Goal: Communication & Community: Answer question/provide support

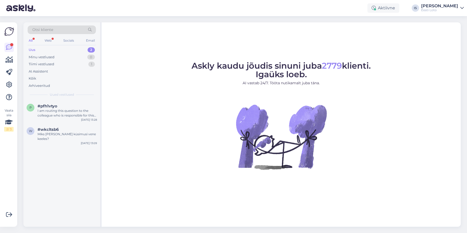
click at [42, 48] on div "Uus 2" at bounding box center [62, 49] width 68 height 7
click at [55, 114] on div "I am routing this question to the colleague who is responsible for this topic. …" at bounding box center [67, 113] width 59 height 9
click at [70, 113] on div "I am routing this question to the colleague who is responsible for this topic. …" at bounding box center [67, 113] width 59 height 9
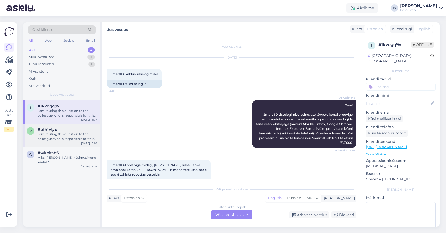
click at [61, 137] on div "I am routing this question to the colleague who is responsible for this topic. …" at bounding box center [67, 136] width 59 height 9
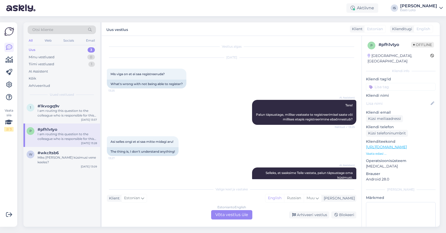
scroll to position [91, 0]
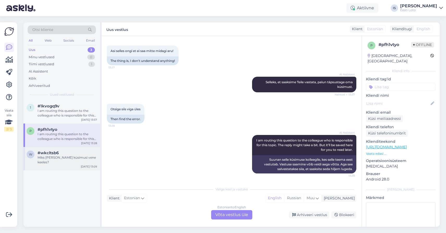
click at [60, 156] on div "Miks [PERSON_NAME] küsimusi vene keeles?" at bounding box center [67, 159] width 59 height 9
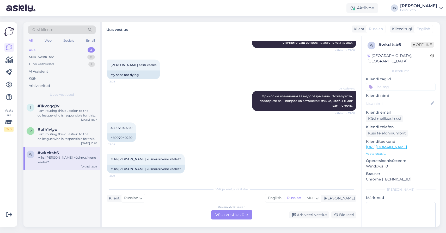
scroll to position [77, 0]
click at [54, 66] on div "Tiimi vestlused 1" at bounding box center [62, 64] width 68 height 7
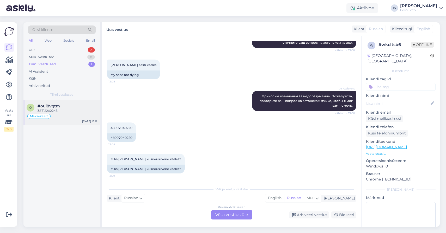
click at [53, 113] on div "38712202245" at bounding box center [67, 111] width 59 height 5
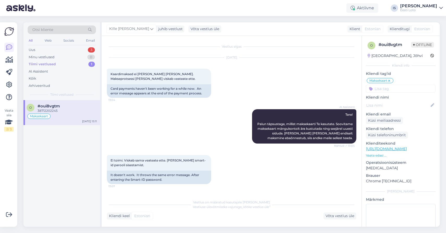
scroll to position [338, 0]
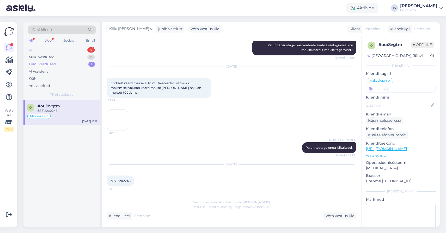
click at [39, 50] on div "Uus 4" at bounding box center [62, 49] width 68 height 7
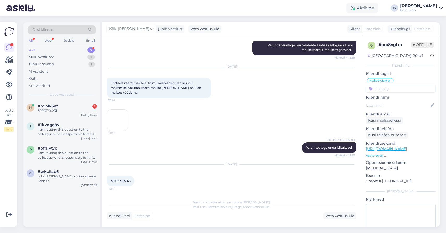
click at [30, 50] on div "Uus" at bounding box center [32, 49] width 7 height 5
click at [42, 107] on span "#n5nlk5ef" at bounding box center [48, 106] width 20 height 5
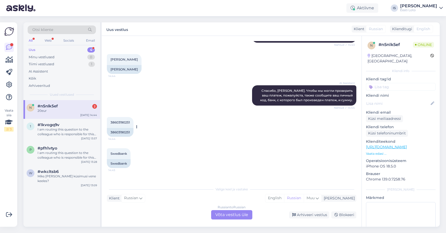
scroll to position [199, 0]
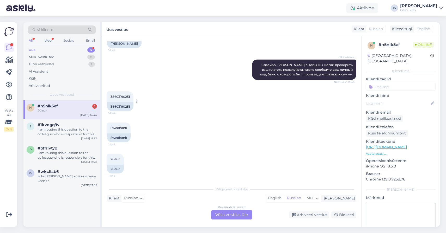
click at [120, 98] on span "38603190251" at bounding box center [119, 97] width 19 height 4
copy div "38603190251 14:44"
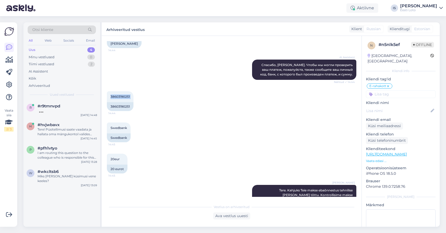
scroll to position [236, 0]
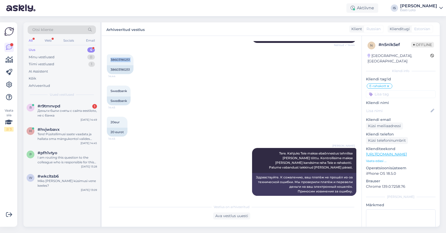
copy div "38603190251 14:44"
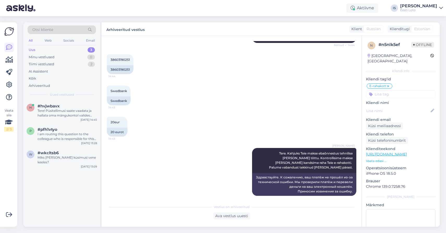
click at [234, 86] on div "Swedbank 14:45 Swedbank" at bounding box center [231, 95] width 249 height 31
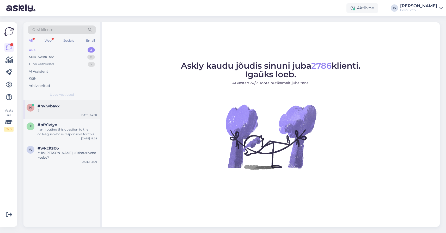
click at [54, 106] on span "#hvjwbavx" at bounding box center [49, 106] width 22 height 5
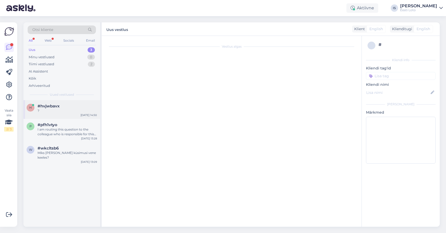
scroll to position [11, 0]
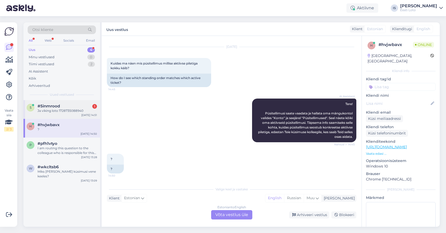
click at [66, 110] on div "Ja viking loto 1728735088940" at bounding box center [67, 111] width 59 height 5
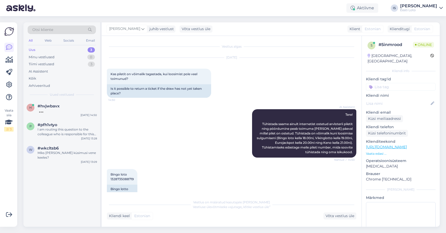
scroll to position [128, 0]
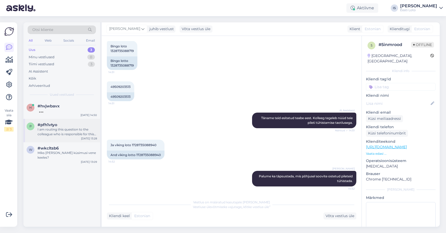
click at [61, 132] on div "I am routing this question to the colleague who is responsible for this topic. …" at bounding box center [67, 131] width 59 height 9
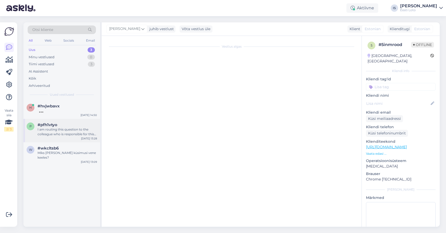
scroll to position [91, 0]
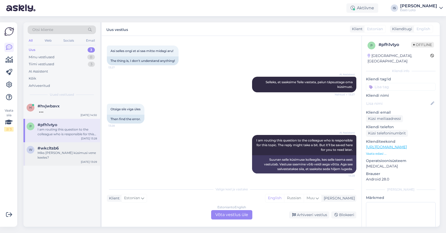
click at [65, 153] on div "Miks [PERSON_NAME] küsimusi vene keeles?" at bounding box center [67, 155] width 59 height 9
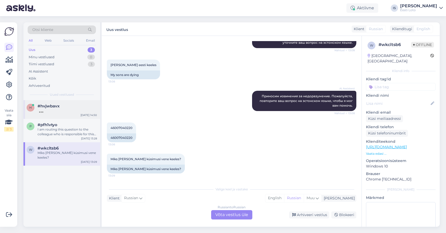
click at [59, 110] on div at bounding box center [67, 111] width 59 height 5
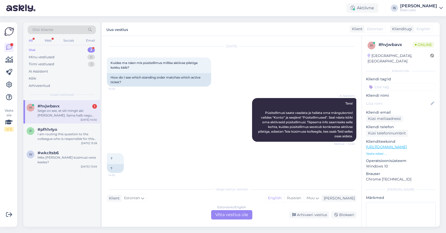
scroll to position [0, 0]
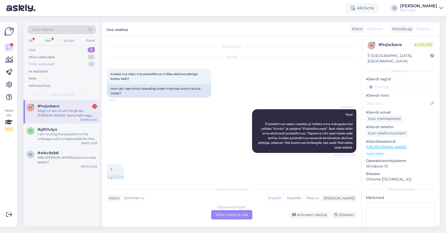
click at [58, 65] on div "Tiimi vestlused 3" at bounding box center [62, 64] width 68 height 7
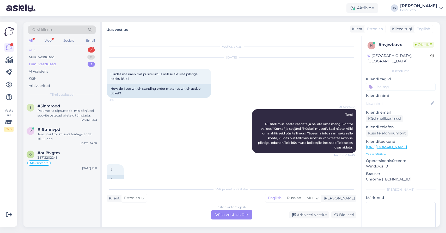
click at [38, 50] on div "Uus 3" at bounding box center [62, 49] width 68 height 7
click at [82, 50] on div "Uus 3" at bounding box center [62, 49] width 68 height 7
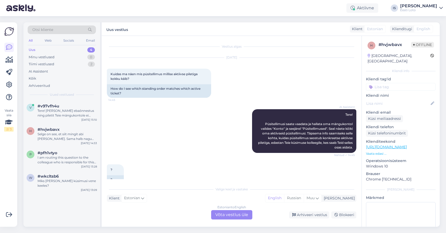
click at [45, 50] on div "Uus 4" at bounding box center [62, 49] width 68 height 7
click at [48, 115] on div "Tere! [PERSON_NAME] ebaõnnestus ning piletit Teie mängukontole ei ilmunud, palu…" at bounding box center [67, 113] width 59 height 9
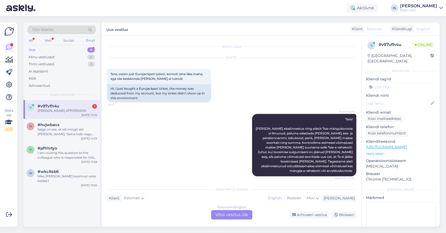
scroll to position [29, 0]
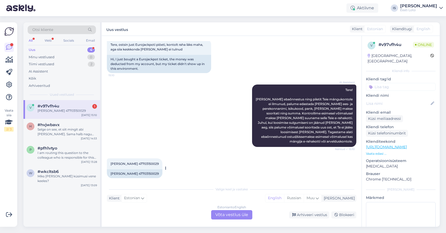
click at [141, 162] on span "[PERSON_NAME] 47703150029" at bounding box center [134, 164] width 48 height 4
copy div "47703150029 15:11"
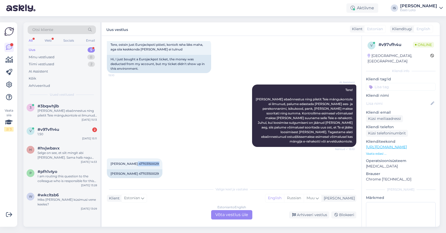
scroll to position [61, 0]
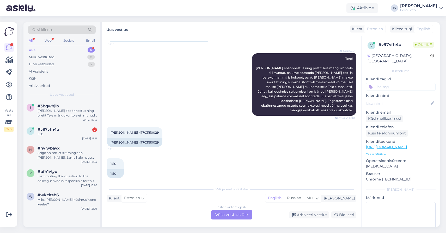
click at [227, 215] on div "Estonian to English Võta vestlus üle" at bounding box center [231, 214] width 41 height 9
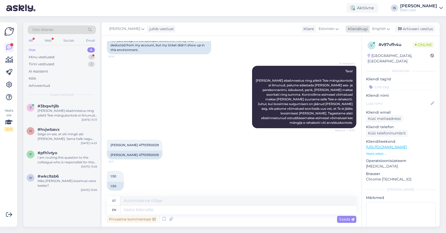
click at [387, 28] on icon at bounding box center [387, 29] width 3 height 6
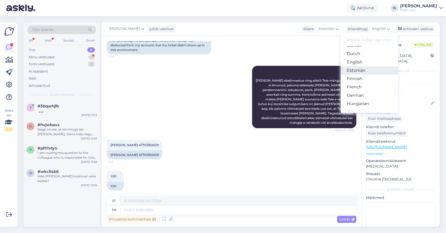
scroll to position [49, 0]
click at [374, 71] on link "Estonian" at bounding box center [368, 70] width 57 height 8
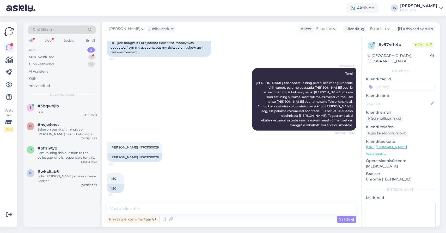
scroll to position [41, 0]
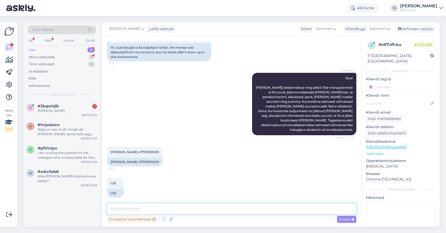
click at [176, 208] on textarea at bounding box center [231, 209] width 249 height 11
paste textarea "Kahjuks Teie makse ebaõnnestus tehnilise tõrke tõttu. Kontrollisime makse üle j…"
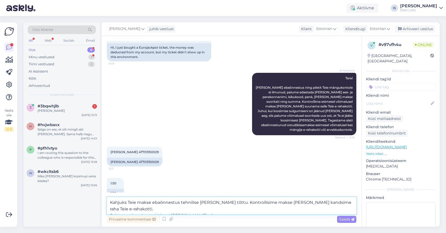
scroll to position [47, 0]
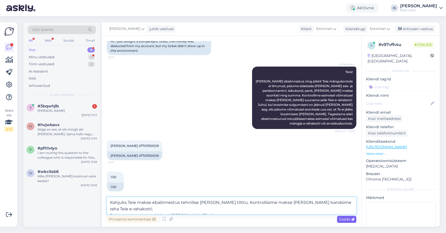
type textarea "Kahjuks Teie makse ebaõnnestus tehnilise tõrke tõttu. Kontrollisime makse üle j…"
click at [342, 220] on span "Saada" at bounding box center [346, 219] width 15 height 5
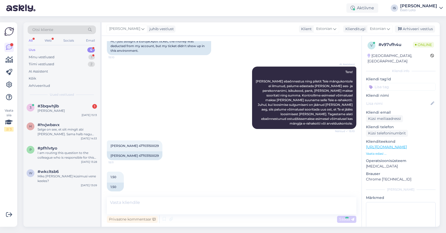
scroll to position [73, 0]
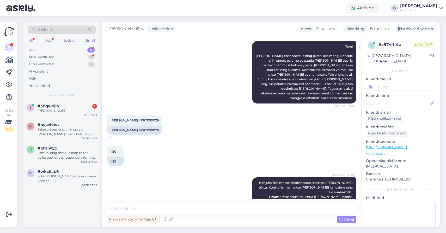
click at [393, 83] on input at bounding box center [401, 87] width 70 height 8
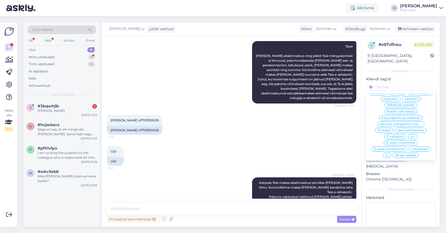
scroll to position [144, 0]
click at [402, 130] on span "E-rahakott" at bounding box center [394, 131] width 17 height 3
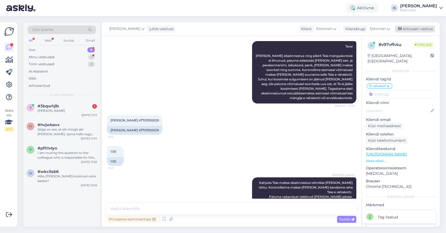
click at [411, 28] on div "Arhiveeri vestlus" at bounding box center [415, 29] width 40 height 7
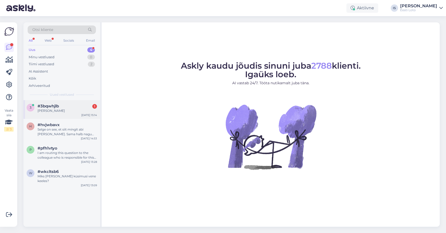
click at [41, 108] on span "#3bqwhjlb" at bounding box center [48, 106] width 21 height 5
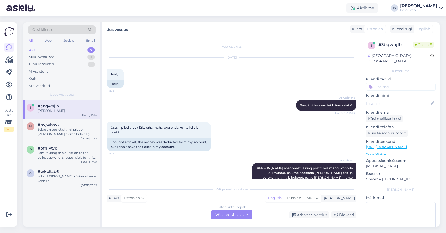
scroll to position [50, 0]
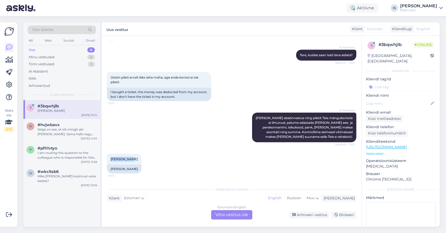
drag, startPoint x: 128, startPoint y: 160, endPoint x: 105, endPoint y: 160, distance: 22.7
click at [106, 160] on div "Vestlus algas Sep 3 2025 Tere, i 15:13 Hello, AI Assistent Tere, kuidas saan te…" at bounding box center [232, 131] width 260 height 191
copy span "[PERSON_NAME]"
click at [234, 89] on div "Ostsin pileti arvelt läks raha maha, aga enda kontol ei ole piletit 15:13 I bou…" at bounding box center [231, 86] width 249 height 41
click at [230, 216] on div "Estonian to English Võta vestlus üle" at bounding box center [231, 214] width 41 height 9
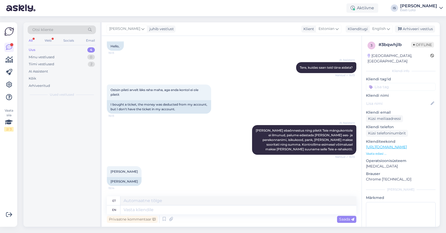
scroll to position [38, 0]
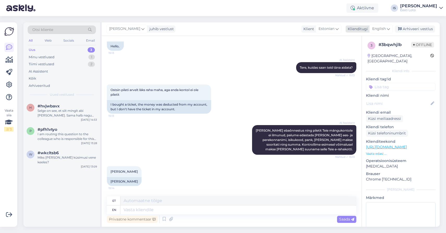
click at [378, 28] on span "English" at bounding box center [379, 29] width 14 height 6
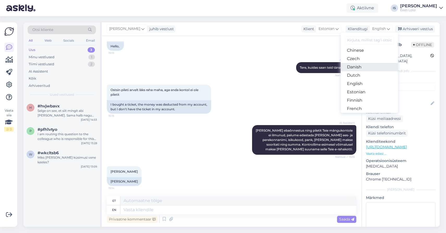
scroll to position [27, 0]
click at [365, 90] on link "Estonian" at bounding box center [368, 92] width 57 height 8
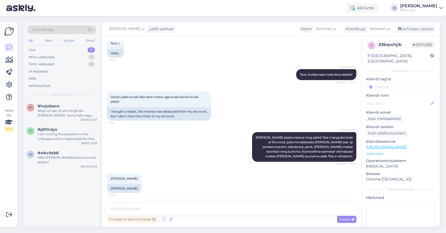
scroll to position [31, 0]
click at [253, 209] on textarea at bounding box center [231, 209] width 249 height 11
paste textarea "Täname Teid kirja eest. Kahjuks Teie pileti ost ebaõnnestus tehnilise tõrke tõt…"
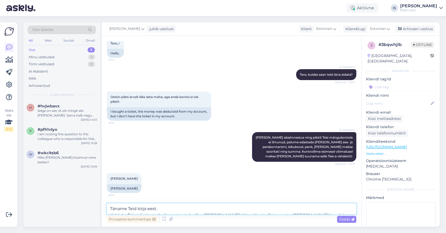
scroll to position [50, 0]
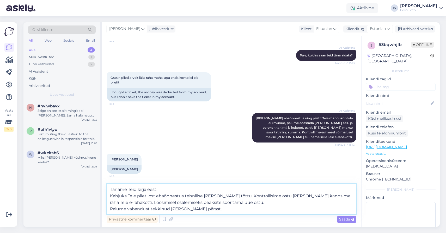
drag, startPoint x: 110, startPoint y: 195, endPoint x: 110, endPoint y: 187, distance: 8.3
click at [110, 187] on textarea "Täname Teid kirja eest. Kahjuks Teie pileti ost ebaõnnestus tehnilise tõrke tõt…" at bounding box center [231, 199] width 249 height 30
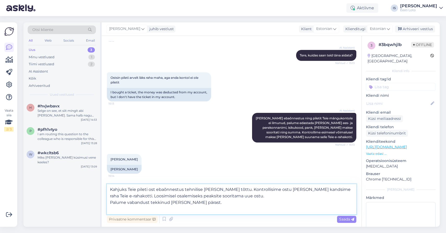
scroll to position [43, 0]
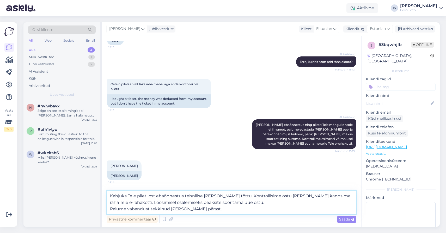
click at [110, 209] on textarea "Kahjuks Teie pileti ost ebaõnnestus tehnilise tõrke tõttu. Kontrollisime ostu ü…" at bounding box center [231, 203] width 249 height 24
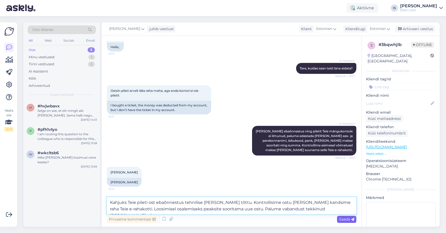
type textarea "Kahjuks Teie pileti ost ebaõnnestus tehnilise [PERSON_NAME] tõttu. Kontrollisim…"
click at [347, 219] on span "Saada" at bounding box center [346, 219] width 15 height 5
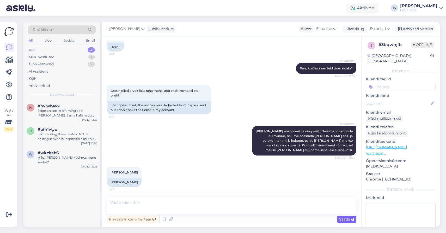
scroll to position [67, 0]
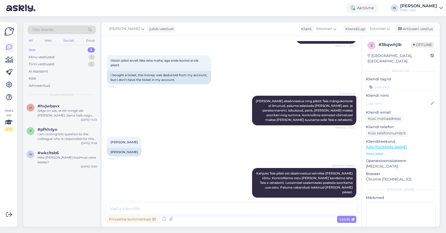
click at [407, 83] on input at bounding box center [401, 87] width 70 height 8
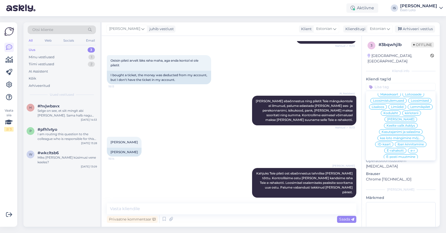
scroll to position [156, 0]
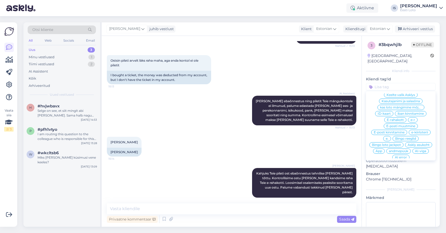
click at [394, 118] on span "E-rahakott" at bounding box center [394, 119] width 17 height 3
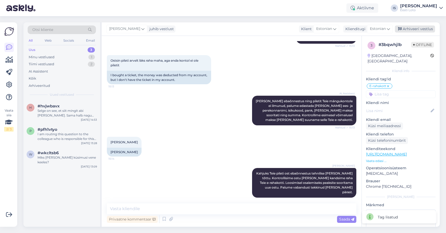
click at [418, 30] on div "Arhiveeri vestlus" at bounding box center [415, 29] width 40 height 7
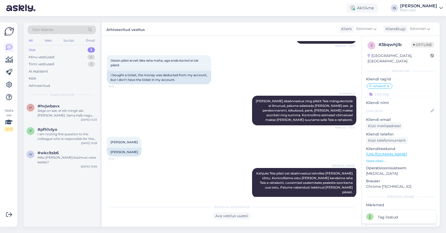
scroll to position [69, 0]
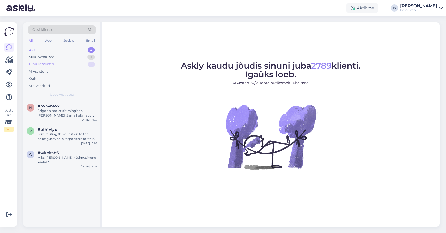
click at [53, 63] on div "Tiimi vestlused" at bounding box center [42, 64] width 26 height 5
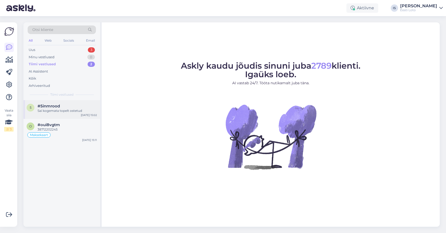
click at [54, 110] on div "Sai kogemata topelt ostetud" at bounding box center [67, 111] width 59 height 5
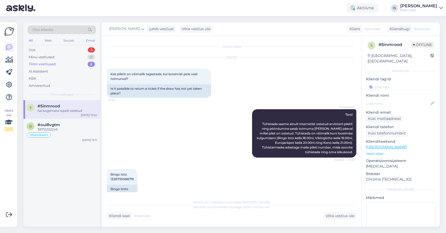
scroll to position [151, 0]
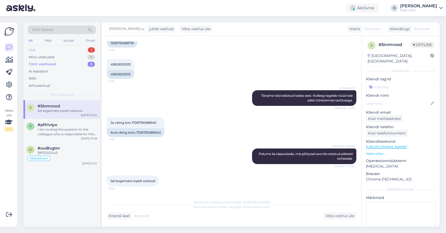
click at [30, 49] on div "Uus" at bounding box center [32, 49] width 7 height 5
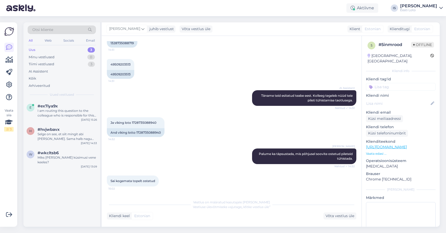
click at [30, 49] on div "Uus" at bounding box center [32, 49] width 7 height 5
click at [33, 50] on div "Uus" at bounding box center [32, 49] width 7 height 5
click at [65, 116] on div "I am routing this question to the colleague who is responsible for this topic. …" at bounding box center [67, 113] width 59 height 9
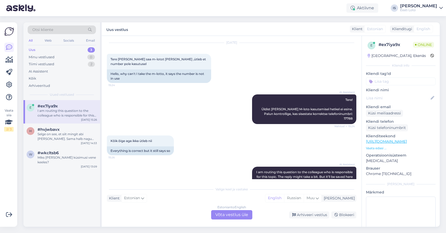
scroll to position [42, 0]
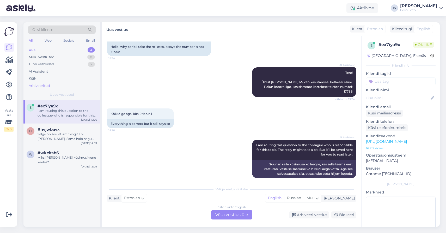
click at [40, 86] on div "Arhiveeritud" at bounding box center [39, 85] width 21 height 5
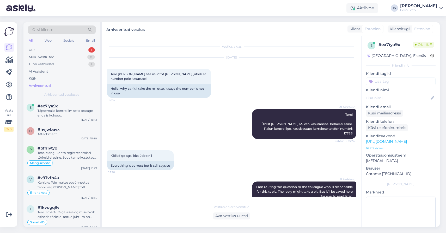
scroll to position [47, 0]
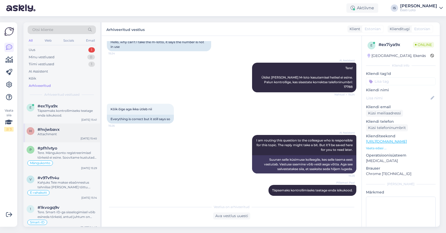
click at [55, 132] on div "Attachment" at bounding box center [67, 134] width 59 height 5
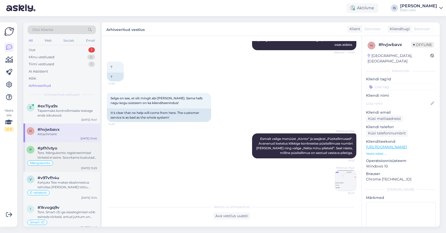
click at [54, 154] on div "Tere. Mängukonto registreerimisel tõrkeid ei esine. Soovitame kustutada veebile…" at bounding box center [67, 155] width 59 height 9
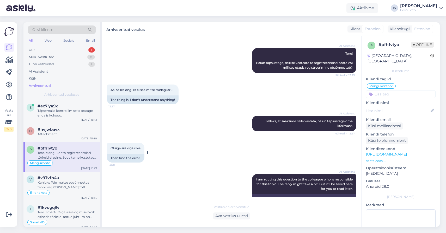
scroll to position [114, 0]
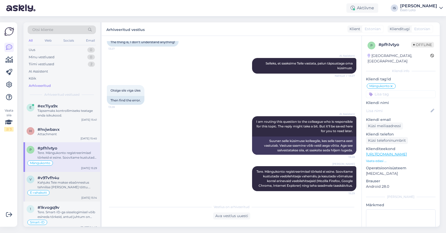
click at [69, 189] on div "Kahjuks Teie makse ebaõnnestus tehnilise [PERSON_NAME] tõttu. Kontrollisime mak…" at bounding box center [67, 184] width 59 height 9
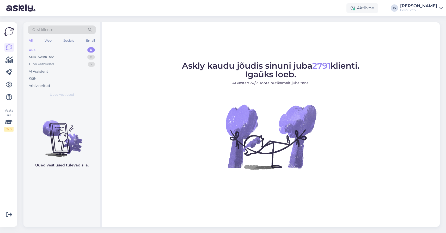
click at [37, 51] on div "Uus 0" at bounding box center [62, 49] width 68 height 7
click at [49, 64] on div "Tiimi vestlused" at bounding box center [42, 64] width 26 height 5
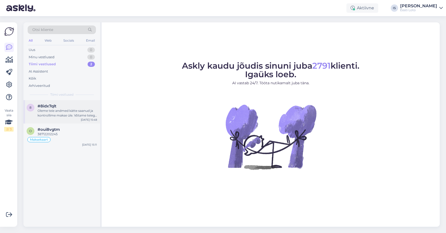
click at [70, 116] on div "Oleme teie andmed kätte saanud ja kontrollime makse üle. Võtame teiega esimesel…" at bounding box center [67, 113] width 59 height 9
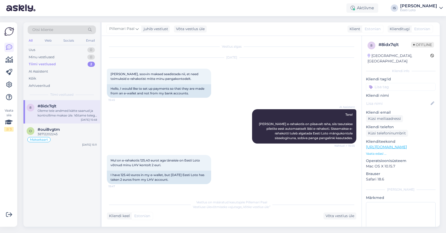
scroll to position [88, 0]
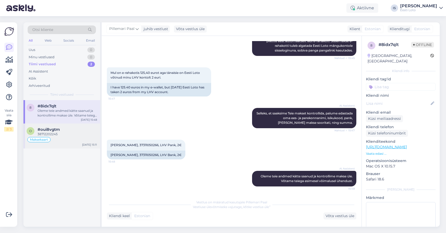
click at [51, 136] on div "38712202245" at bounding box center [67, 134] width 59 height 5
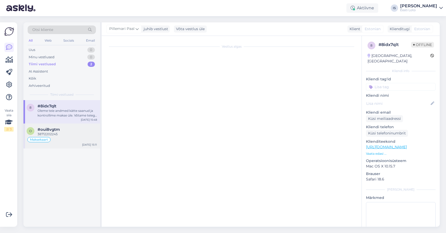
scroll to position [338, 0]
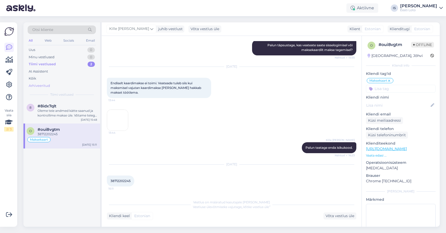
click at [47, 86] on div "Arhiveeritud" at bounding box center [39, 85] width 21 height 5
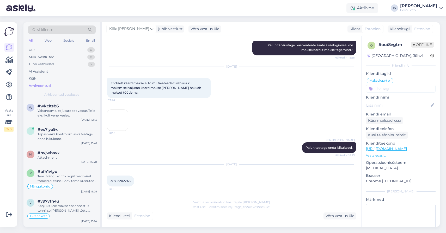
click at [47, 86] on div "Arhiveeritud" at bounding box center [40, 85] width 22 height 5
click at [57, 117] on div "Vabandame, et juturobot vastas Teile ekslikult vene keeles." at bounding box center [67, 113] width 59 height 9
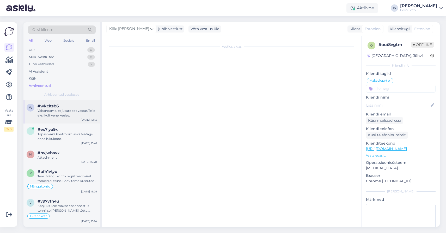
scroll to position [82, 0]
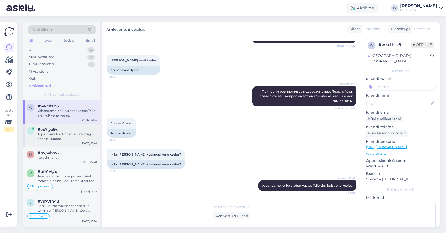
click at [59, 138] on div "Täpsemaks kontrollimiseks teatage enda isikukood." at bounding box center [67, 136] width 59 height 9
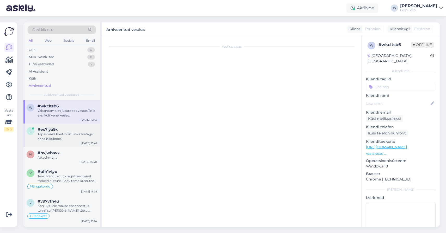
scroll to position [47, 0]
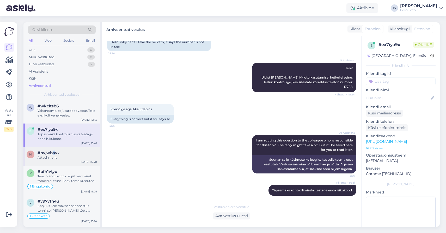
click at [53, 155] on span "#hvjwbavx" at bounding box center [49, 153] width 22 height 5
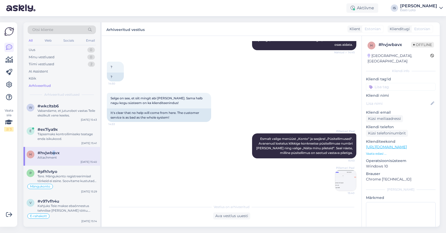
scroll to position [1, 0]
click at [347, 183] on img at bounding box center [345, 180] width 21 height 21
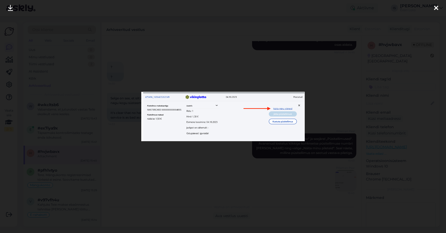
click at [437, 8] on icon at bounding box center [436, 8] width 4 height 7
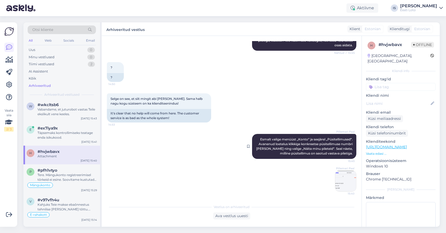
scroll to position [103, 0]
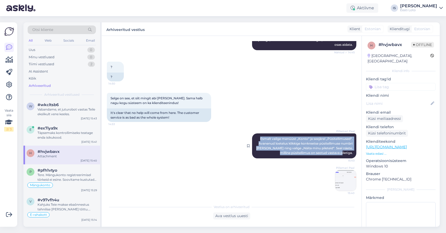
drag, startPoint x: 259, startPoint y: 139, endPoint x: 353, endPoint y: 153, distance: 95.4
click at [353, 154] on div "Pillemari Paal Esmalt valige menüüst „Konto“ ja seejärel „Püsitellimused“. Avan…" at bounding box center [304, 146] width 104 height 25
copy span "Esmalt valige menüüst „Konto“ ja seejärel „Püsitellimused“. Avanenud loetelus k…"
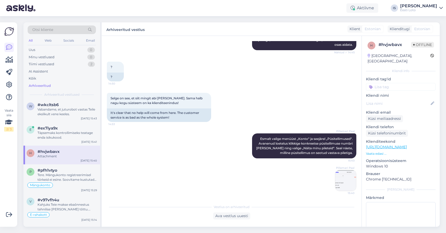
click at [236, 166] on div "Pillemari Paal 15:40" at bounding box center [231, 180] width 249 height 33
click at [82, 178] on div "Tere. Mängukonto registreerimisel tõrkeid ei esine. Soovitame kustutada veebile…" at bounding box center [67, 177] width 59 height 9
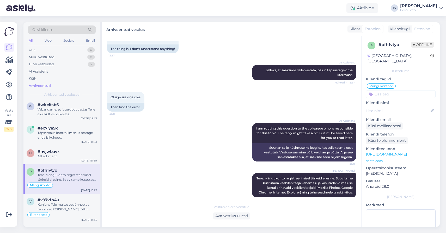
scroll to position [114, 0]
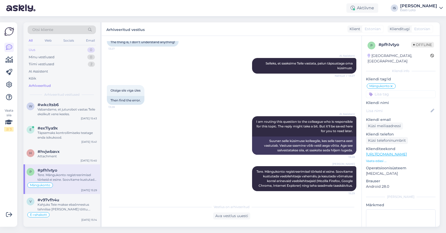
click at [37, 50] on div "Uus 0" at bounding box center [62, 49] width 68 height 7
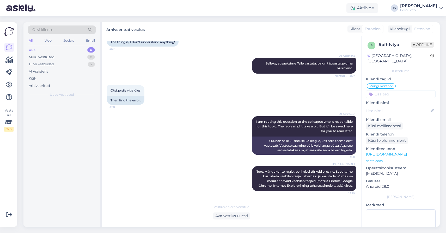
scroll to position [0, 0]
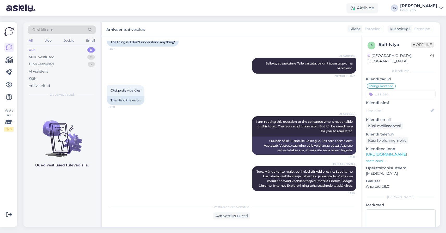
drag, startPoint x: 37, startPoint y: 50, endPoint x: 38, endPoint y: 41, distance: 9.5
click at [37, 50] on div "Uus 0" at bounding box center [62, 49] width 68 height 7
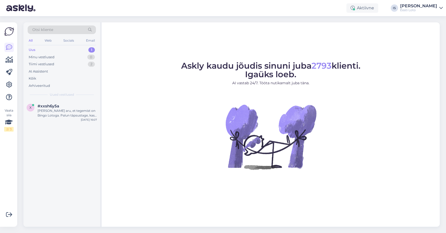
click at [53, 49] on div "Uus 1" at bounding box center [62, 49] width 68 height 7
click at [58, 105] on span "#xxsh6y5a" at bounding box center [49, 106] width 22 height 5
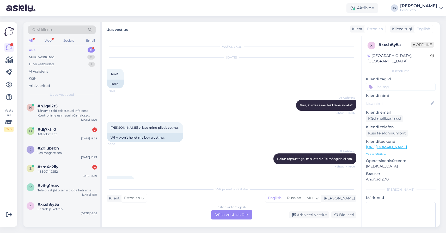
click at [38, 50] on div "Uus 6" at bounding box center [62, 49] width 68 height 7
click at [72, 114] on div "Täname teid edastatud info eest. Kontrollime esimesel võimalusel makse üle ja s…" at bounding box center [67, 113] width 59 height 9
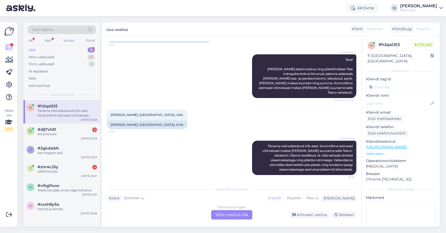
scroll to position [55, 0]
drag, startPoint x: 111, startPoint y: 115, endPoint x: 128, endPoint y: 114, distance: 17.2
click at [128, 114] on span "Rein Selgis ,Swedbank, 40€." at bounding box center [146, 115] width 73 height 4
copy span "Rein Selgis"
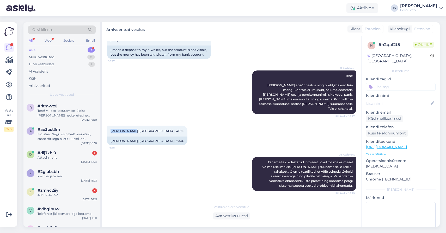
scroll to position [39, 0]
click at [206, 167] on div "AI Assistent Täname teid edastatud info eest. Kontrollime esimesel võimalusel m…" at bounding box center [231, 174] width 249 height 46
click at [416, 83] on input at bounding box center [401, 87] width 70 height 8
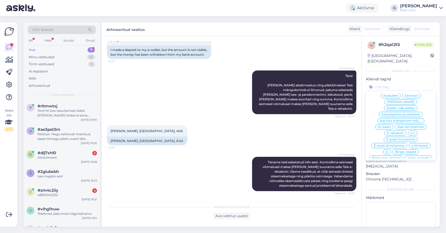
scroll to position [156, 0]
click at [393, 118] on span "E-rahakott" at bounding box center [394, 119] width 17 height 3
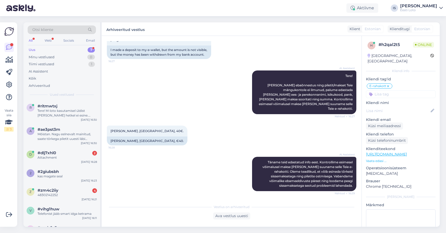
click at [235, 127] on div "Rein Selgis ,Swedbank, 40€. 16:28 Rein Selgis, Swedbank, €40." at bounding box center [231, 135] width 249 height 31
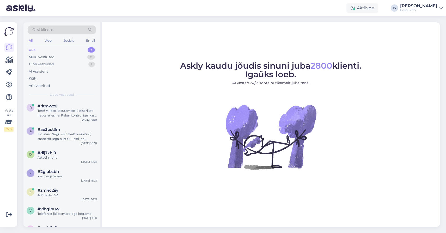
click at [72, 51] on div "Uus 7" at bounding box center [62, 49] width 68 height 7
click at [32, 49] on div "Uus" at bounding box center [32, 49] width 7 height 5
click at [68, 115] on div "Tere! M-loto kasutamisel üldist riket hetkel ei esine. Palun kontrollige, kas s…" at bounding box center [67, 113] width 59 height 9
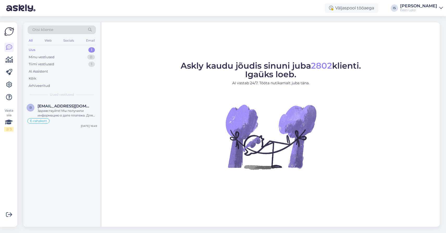
click at [34, 50] on div "Uus" at bounding box center [32, 49] width 7 height 5
click at [63, 114] on div "Здравствуйте! Мы получили информацию о дате платежа. Для дальнейшей проверки, п…" at bounding box center [67, 113] width 59 height 9
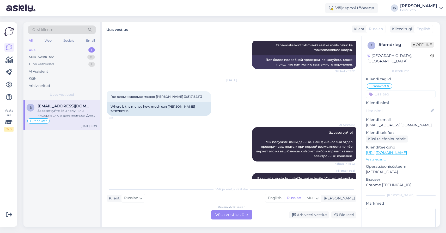
scroll to position [261, 0]
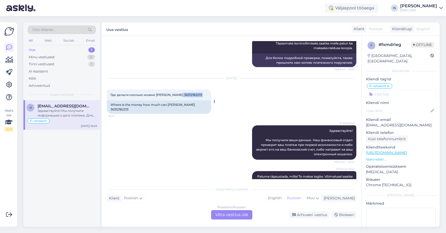
copy div "36312182213 18:41"
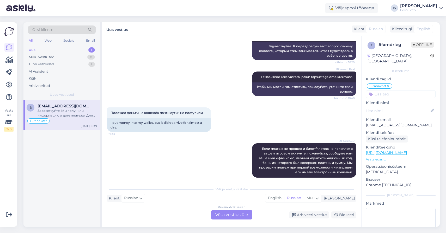
scroll to position [77, 0]
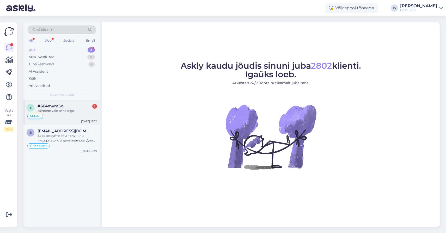
click at [61, 110] on div "esimene vale teine oige" at bounding box center [67, 111] width 59 height 5
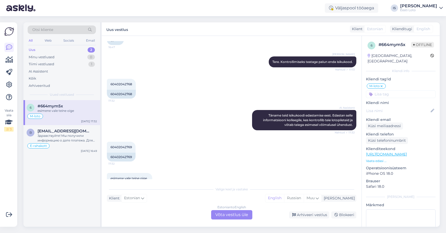
scroll to position [144, 0]
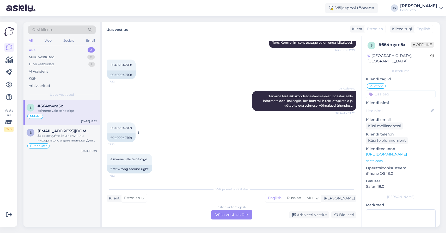
click at [126, 128] on span "60402042769" at bounding box center [120, 128] width 21 height 4
copy div "60402042769 17:32"
click at [205, 143] on div "60402042769 17:32 60402042769" at bounding box center [231, 132] width 249 height 31
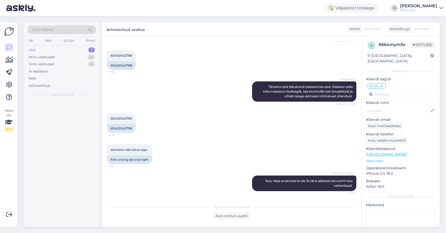
scroll to position [153, 0]
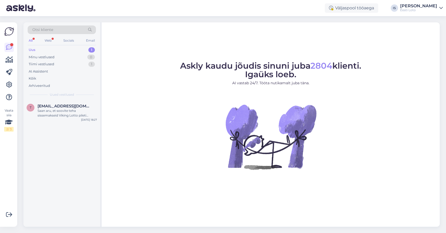
click at [34, 49] on div "Uus" at bounding box center [32, 49] width 7 height 5
click at [67, 115] on div "Saan aru, et soovite teha sissemakseid Viking Lotto pileti ostmiseks, kuid see …" at bounding box center [67, 113] width 59 height 9
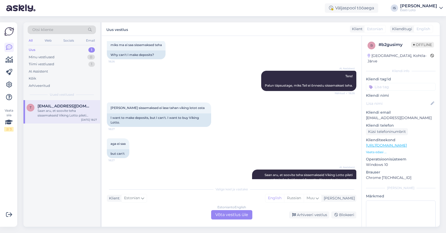
scroll to position [50, 0]
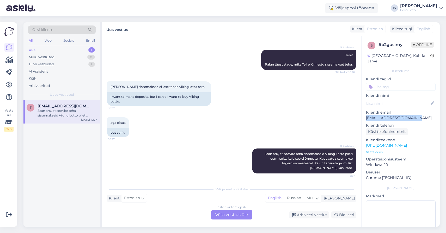
drag, startPoint x: 416, startPoint y: 113, endPoint x: 365, endPoint y: 113, distance: 51.0
click at [365, 113] on div "b # b2gusimy Offline Estonia, Kohtla-Järve Kliendi info Kliendi tag'id Kliendi …" at bounding box center [400, 146] width 78 height 220
copy p "talustenatalia@gmail.com"
click at [232, 214] on div "Estonian to English Võta vestlus üle" at bounding box center [231, 214] width 41 height 9
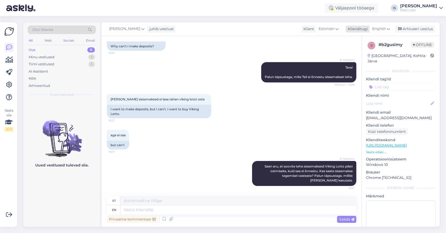
click at [380, 29] on span "English" at bounding box center [379, 29] width 14 height 6
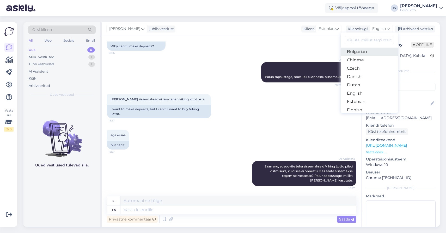
scroll to position [17, 0]
click at [374, 102] on link "Estonian" at bounding box center [368, 101] width 57 height 8
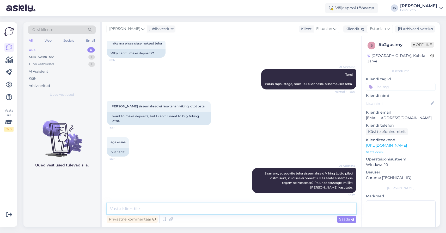
click at [197, 210] on textarea at bounding box center [231, 209] width 249 height 11
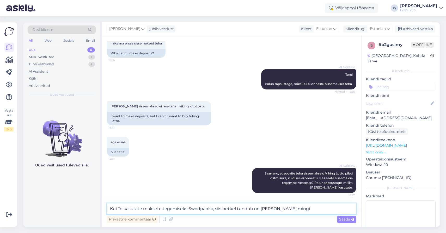
drag, startPoint x: 252, startPoint y: 210, endPoint x: 285, endPoint y: 211, distance: 33.9
click at [285, 211] on textarea "Kui Te kasutate maksete tegemiseks Swedpanka, siis hetkel tundub on neil mingi" at bounding box center [231, 209] width 249 height 11
drag, startPoint x: 280, startPoint y: 210, endPoint x: 309, endPoint y: 210, distance: 29.4
click at [309, 210] on textarea "Kui Te kasutate maksete tegemiseks Swedpanka, siis hetkel tundub olevat üldine …" at bounding box center [231, 209] width 249 height 11
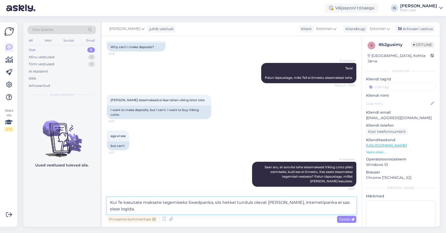
click at [289, 203] on textarea "Kui Te kasutate maksete tegemiseks Swedpanka, siis hetkel tundub olevat üldine …" at bounding box center [231, 205] width 249 height 17
click at [215, 210] on textarea "Kui Te kasutate maksete tegemiseks Swedpanka, siis hetkel tundub olevat üldine …" at bounding box center [231, 205] width 249 height 17
type textarea "Kui Te kasutate maksete tegemiseks Swedpanka, siis hetkel tundub olevat üldine …"
click at [341, 220] on span "Saada" at bounding box center [346, 219] width 15 height 5
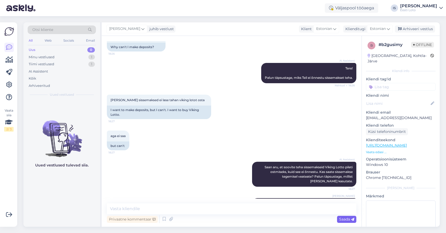
scroll to position [63, 0]
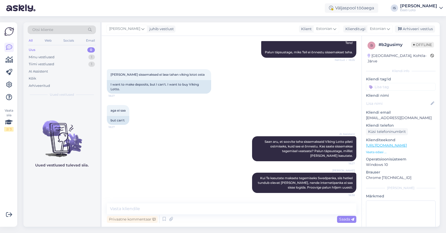
click at [401, 83] on input at bounding box center [401, 87] width 70 height 8
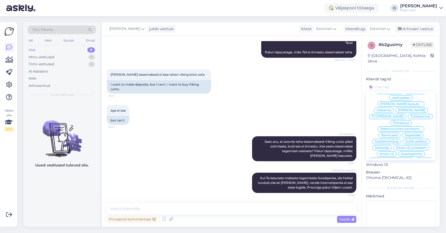
scroll to position [16, 0]
click at [410, 152] on span "Sisselogimine" at bounding box center [411, 153] width 21 height 3
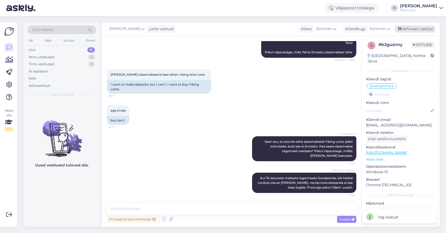
click at [421, 28] on div "Arhiveeri vestlus" at bounding box center [415, 29] width 40 height 7
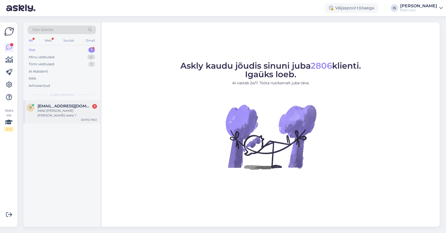
click at [60, 109] on div "Millal [PERSON_NAME] [PERSON_NAME] teete ?" at bounding box center [67, 113] width 59 height 9
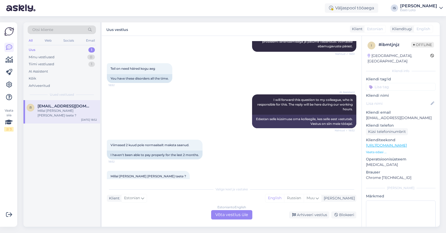
scroll to position [149, 0]
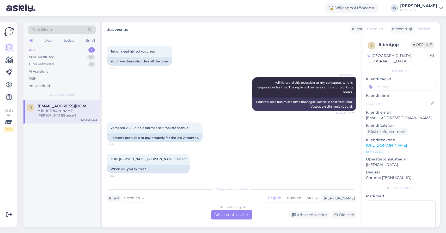
click at [222, 215] on div "Estonian to English Võta vestlus üle" at bounding box center [231, 214] width 41 height 9
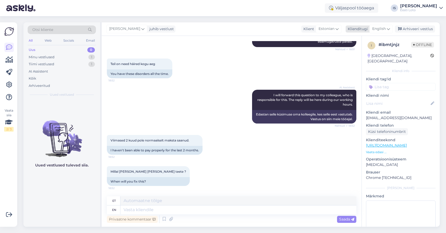
click at [381, 29] on span "English" at bounding box center [379, 29] width 14 height 6
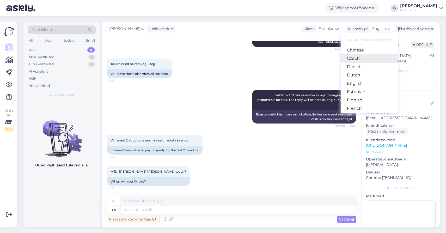
scroll to position [27, 0]
click at [377, 91] on link "Estonian" at bounding box center [368, 92] width 57 height 8
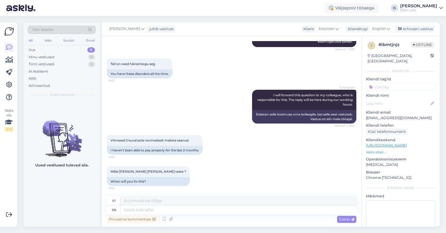
scroll to position [129, 0]
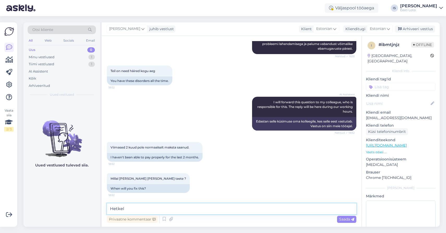
click at [110, 210] on textarea "Hetkel" at bounding box center [231, 209] width 249 height 11
type textarea "Käesoleval hetkel esineb pankade elektroonilistes süsteemides tõrkeid."
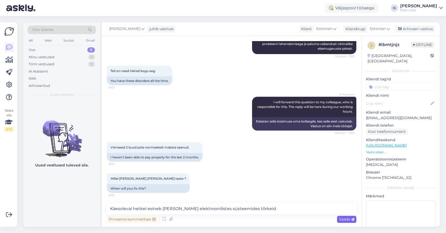
click at [348, 218] on span "Saada" at bounding box center [346, 219] width 15 height 5
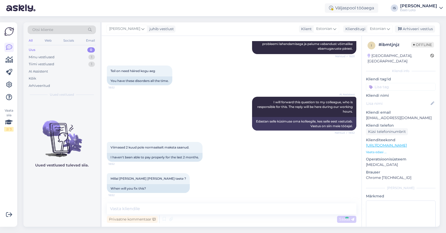
scroll to position [156, 0]
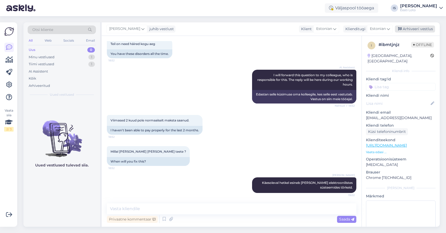
click at [412, 29] on div "Arhiveeri vestlus" at bounding box center [415, 29] width 40 height 7
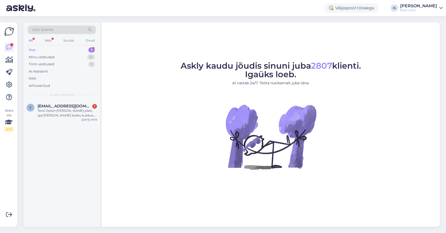
click at [39, 49] on div "Uus 1" at bounding box center [62, 49] width 68 height 7
click at [69, 113] on div "Tere! Ostsin [PERSON_NAME] pileti, ajal [PERSON_NAME] kokku kukkus. Raha laks m…" at bounding box center [67, 113] width 59 height 9
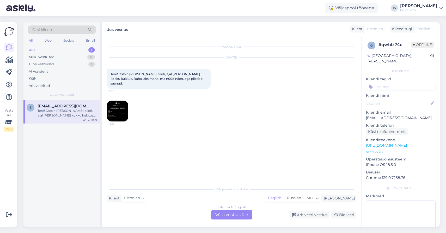
click at [115, 107] on img at bounding box center [117, 111] width 21 height 21
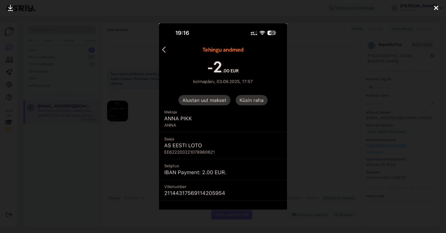
click at [437, 7] on icon at bounding box center [436, 8] width 4 height 7
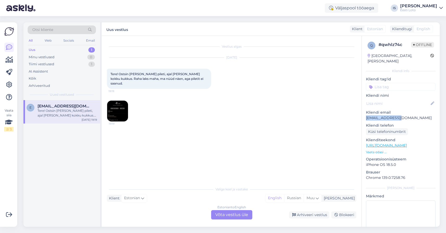
drag, startPoint x: 401, startPoint y: 112, endPoint x: 363, endPoint y: 113, distance: 38.0
click at [363, 113] on div "q # qwhlz74c Offline Estonia, Keila Kliendi info Kliendi tag'id Kliendi nimi Kl…" at bounding box center [400, 146] width 78 height 220
copy p "eidzhi@gmail.com"
click at [124, 102] on img at bounding box center [117, 111] width 21 height 21
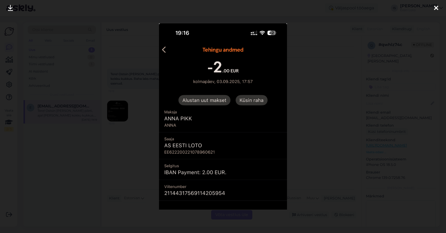
click at [435, 8] on icon at bounding box center [436, 8] width 4 height 7
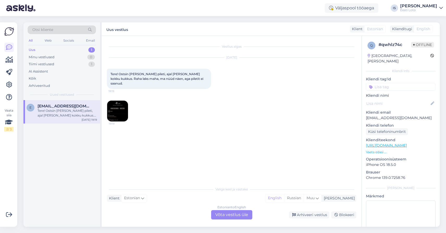
click at [120, 104] on img at bounding box center [117, 111] width 21 height 21
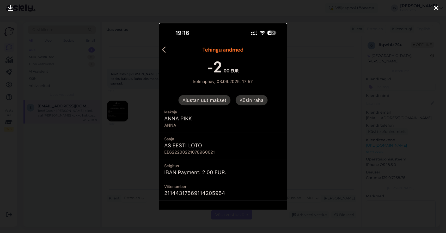
click at [436, 8] on icon at bounding box center [436, 8] width 4 height 7
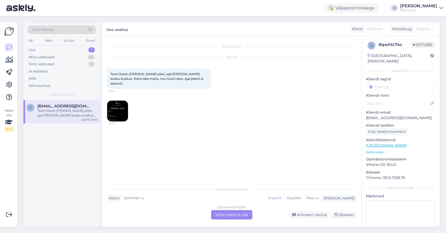
click at [241, 215] on div "Estonian to English Võta vestlus üle" at bounding box center [231, 214] width 41 height 9
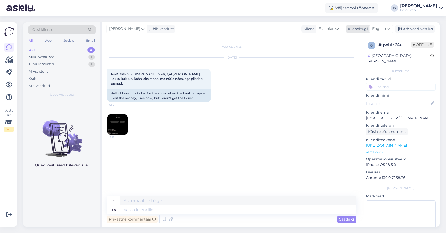
click at [386, 30] on div "English" at bounding box center [380, 29] width 23 height 8
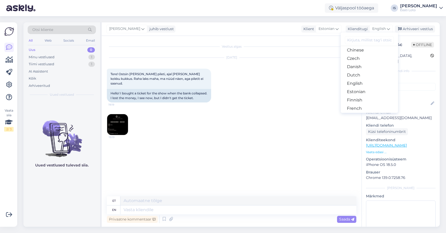
scroll to position [28, 0]
click at [367, 90] on link "Estonian" at bounding box center [368, 91] width 57 height 8
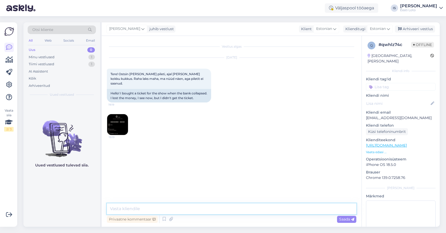
click at [197, 210] on textarea at bounding box center [231, 209] width 249 height 11
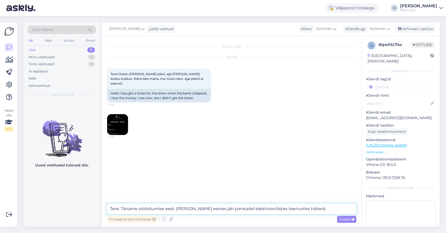
paste textarea "Kahjuks Teie pileti ost ebaõnnestus tehnilise tõrke tõttu. Kontrollisime ostu ü…"
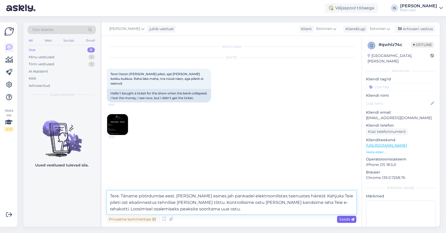
type textarea "Tere. Täname pöördumise eest. Vahe peal esines jah pankadel elektroonilistes te…"
click at [345, 220] on span "Saada" at bounding box center [346, 219] width 15 height 5
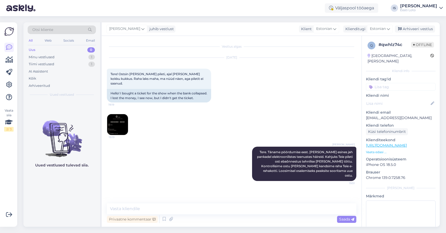
click at [412, 83] on input at bounding box center [401, 87] width 70 height 8
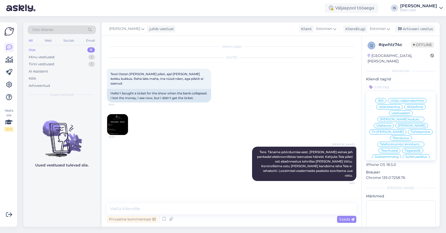
click at [401, 124] on span "Üldine rike" at bounding box center [411, 125] width 27 height 3
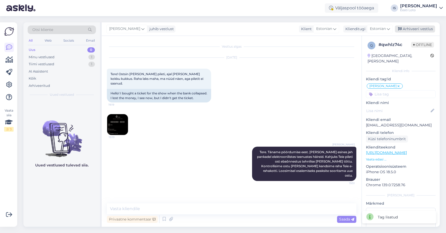
click at [410, 29] on div "Arhiveeri vestlus" at bounding box center [415, 29] width 40 height 7
